Goal: Complete application form

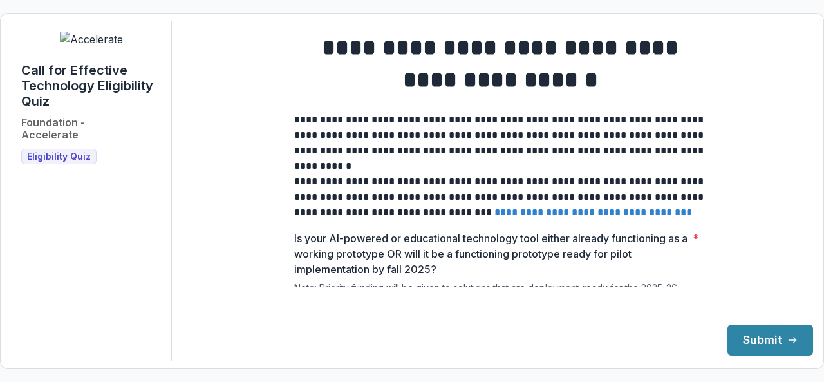
click at [330, 141] on p "**********" at bounding box center [500, 135] width 412 height 46
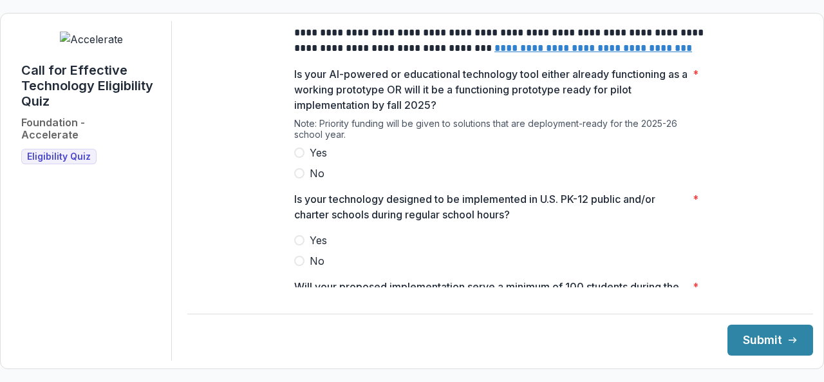
scroll to position [206, 0]
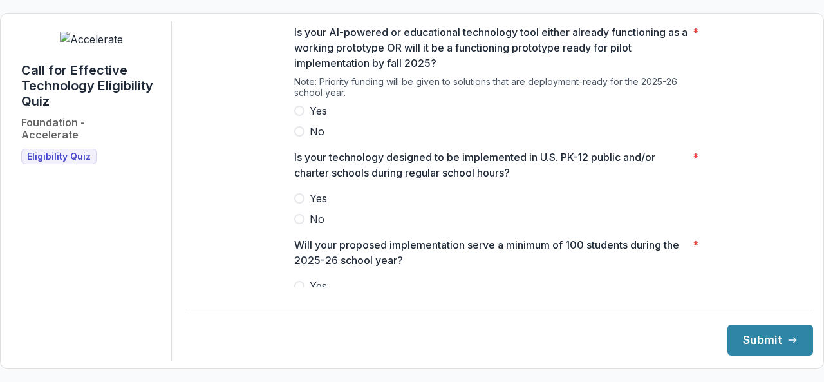
click at [299, 116] on span at bounding box center [299, 111] width 10 height 10
click at [643, 180] on p "Is your technology designed to be implemented in U.S. PK-12 public and/or chart…" at bounding box center [491, 164] width 394 height 31
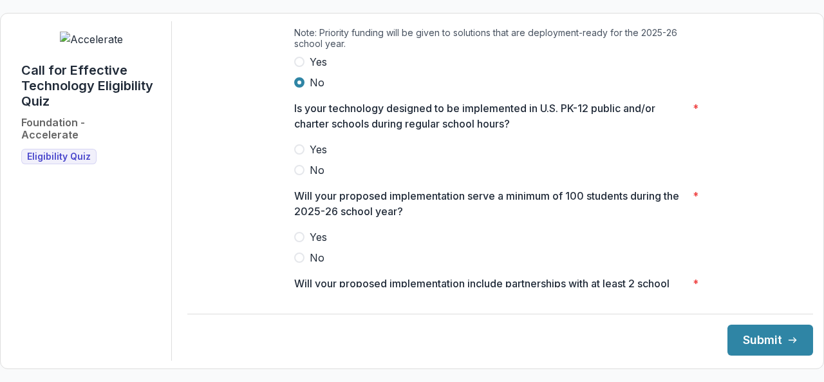
scroll to position [258, 0]
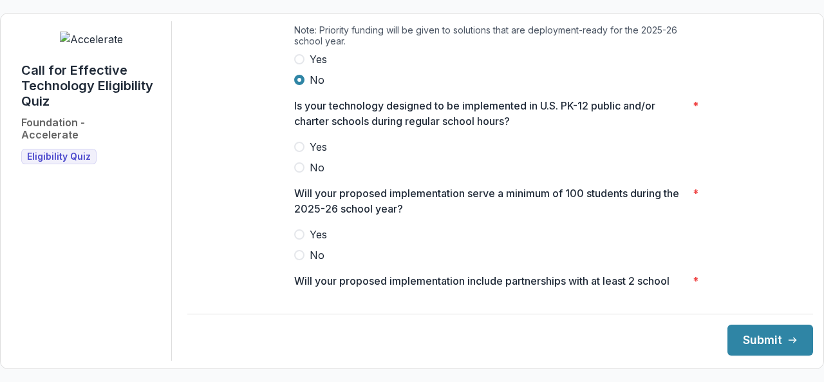
click at [298, 64] on span at bounding box center [299, 59] width 10 height 10
click at [294, 151] on span at bounding box center [299, 147] width 10 height 10
click at [271, 216] on div "**********" at bounding box center [500, 183] width 626 height 838
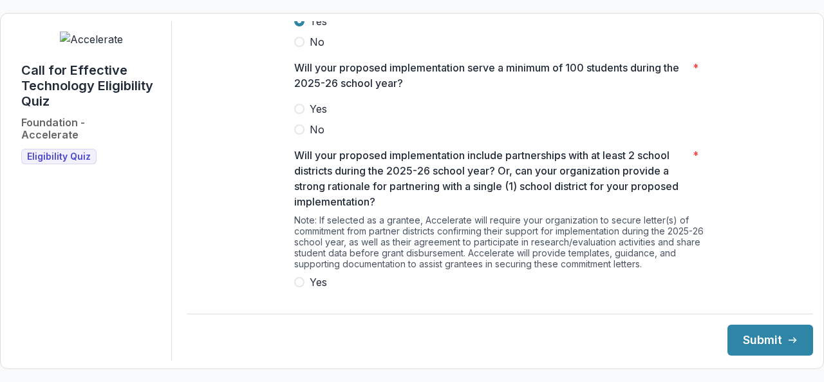
scroll to position [386, 0]
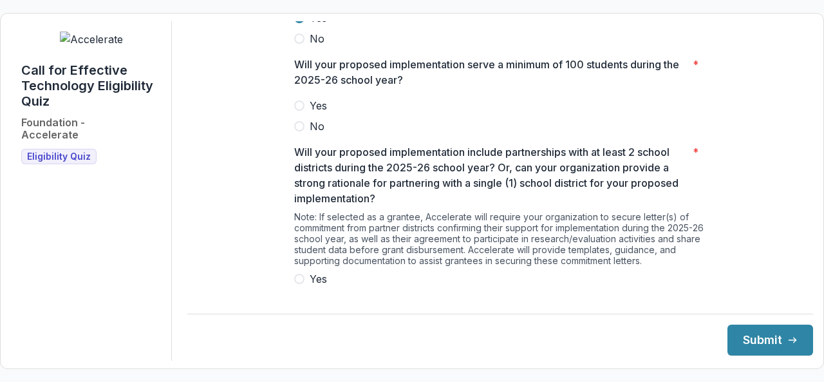
click at [297, 111] on span at bounding box center [299, 105] width 10 height 10
click at [276, 191] on div "**********" at bounding box center [500, 54] width 626 height 838
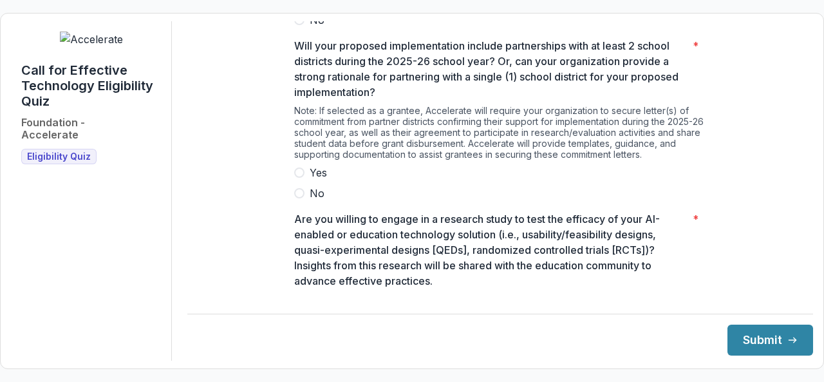
scroll to position [490, 0]
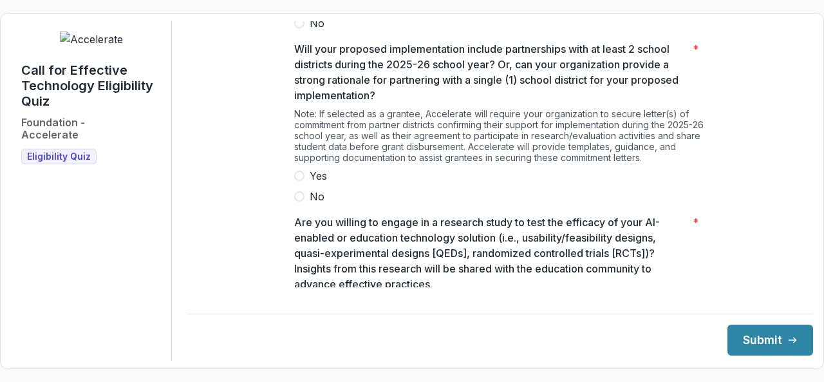
click at [301, 181] on span at bounding box center [299, 176] width 10 height 10
click at [296, 231] on p "Are you willing to engage in a research study to test the efficacy of your AI-e…" at bounding box center [491, 252] width 394 height 77
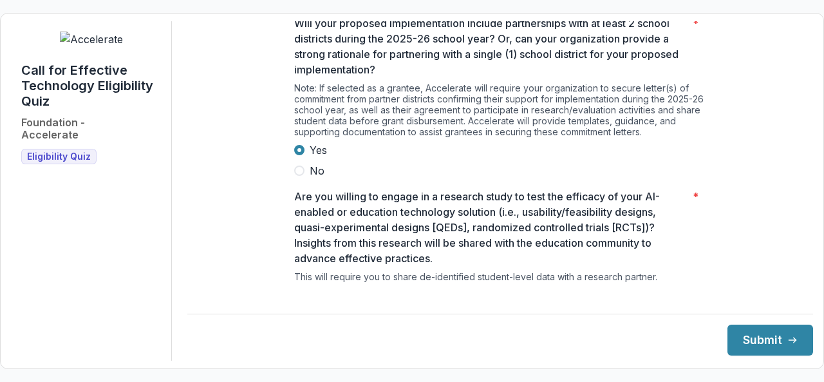
scroll to position [569, 0]
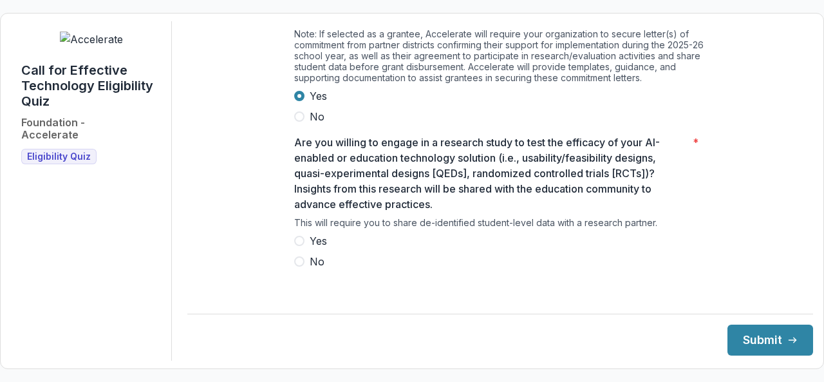
click at [303, 244] on label "Yes" at bounding box center [500, 240] width 412 height 15
click at [733, 336] on button "Submit" at bounding box center [771, 340] width 86 height 31
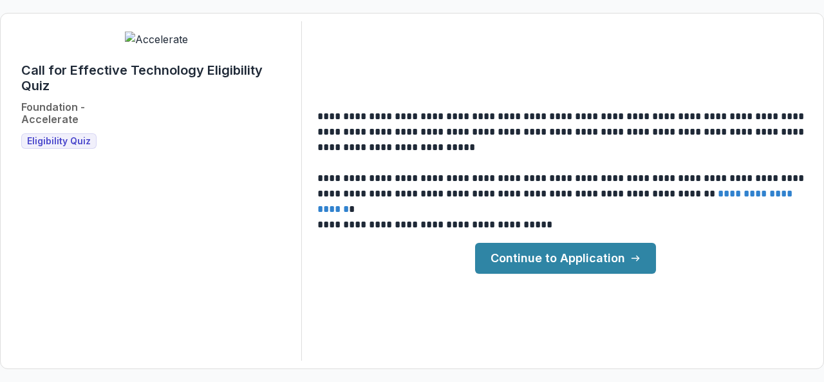
click at [551, 256] on link "Continue to Application" at bounding box center [565, 258] width 181 height 31
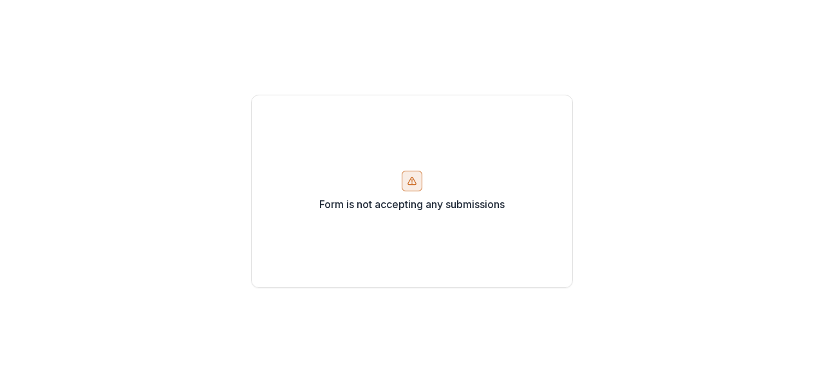
click at [407, 180] on icon at bounding box center [412, 181] width 10 height 10
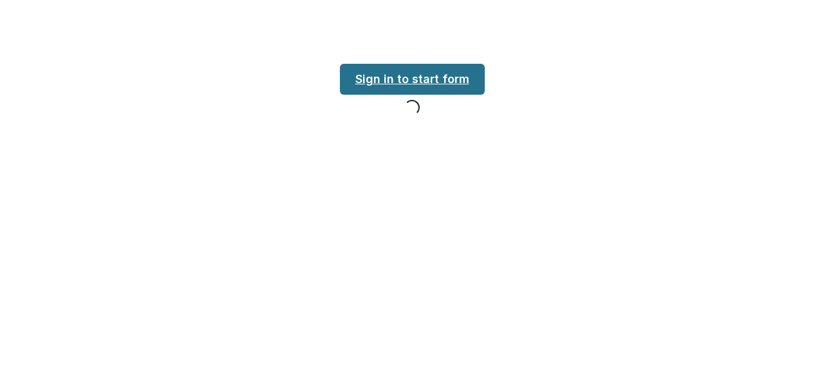
click at [386, 76] on link "Sign in to start form" at bounding box center [412, 79] width 145 height 31
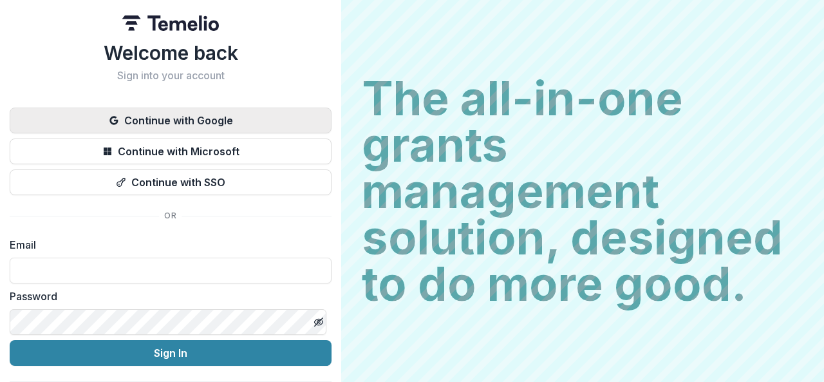
click at [145, 115] on button "Continue with Google" at bounding box center [171, 121] width 322 height 26
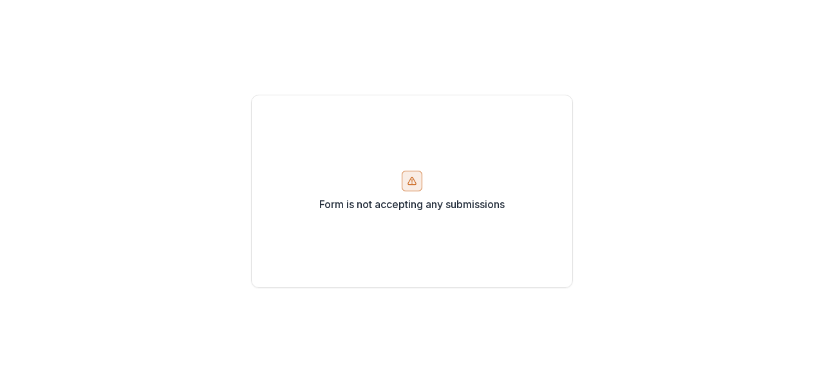
click at [417, 177] on icon at bounding box center [412, 181] width 10 height 10
